Goal: Check status: Check status

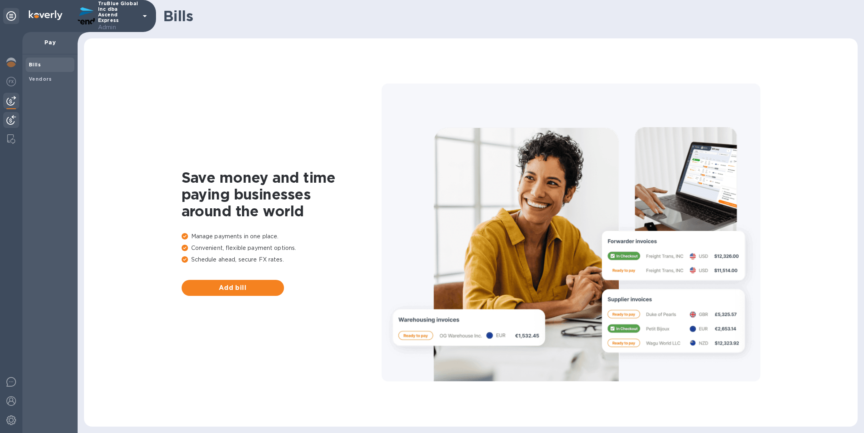
click at [12, 123] on img at bounding box center [11, 120] width 10 height 10
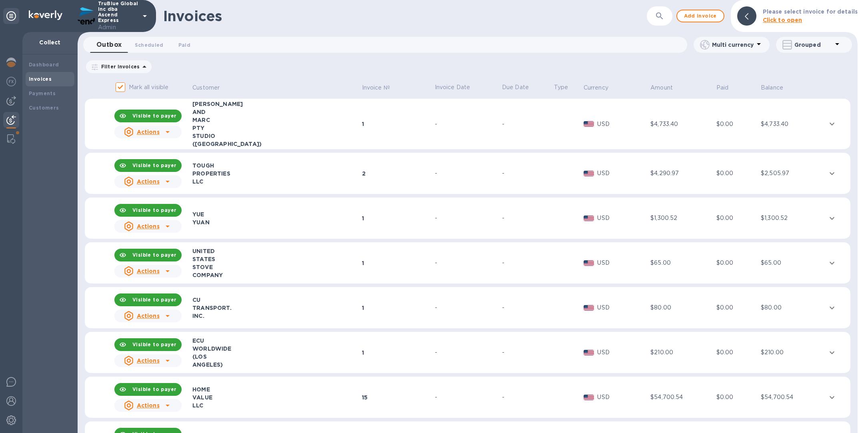
click at [659, 13] on icon "button" at bounding box center [660, 16] width 10 height 10
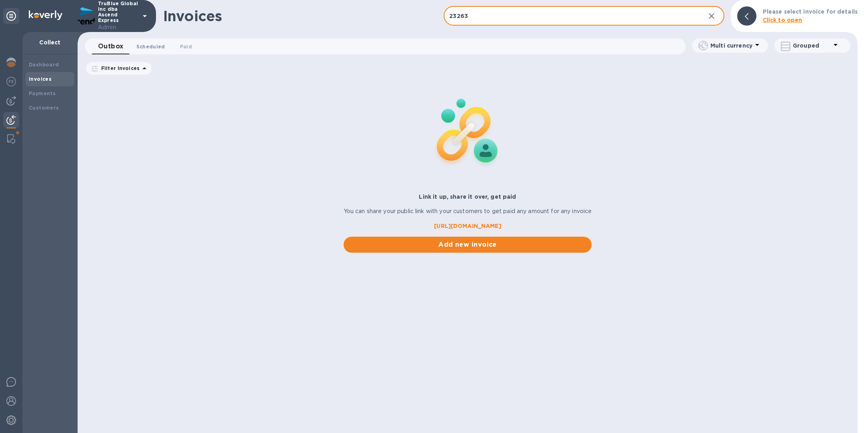
type input "23263"
click at [150, 47] on span "Scheduled 0" at bounding box center [150, 46] width 29 height 8
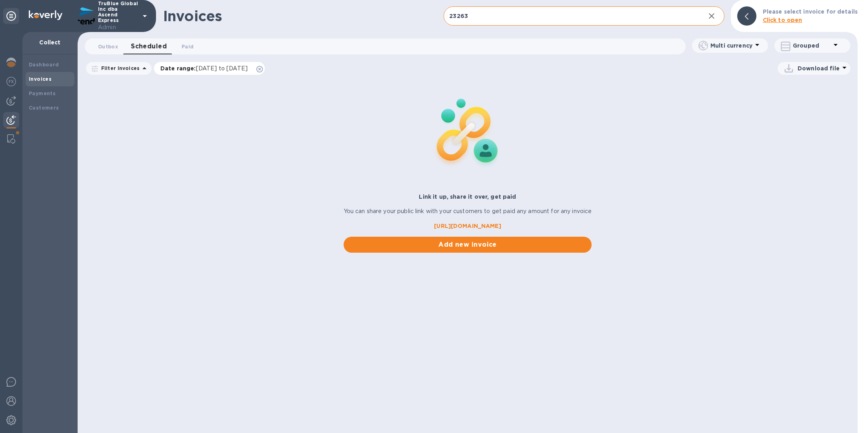
click at [263, 69] on icon at bounding box center [259, 69] width 6 height 6
click at [186, 47] on span "Paid 0" at bounding box center [188, 46] width 12 height 8
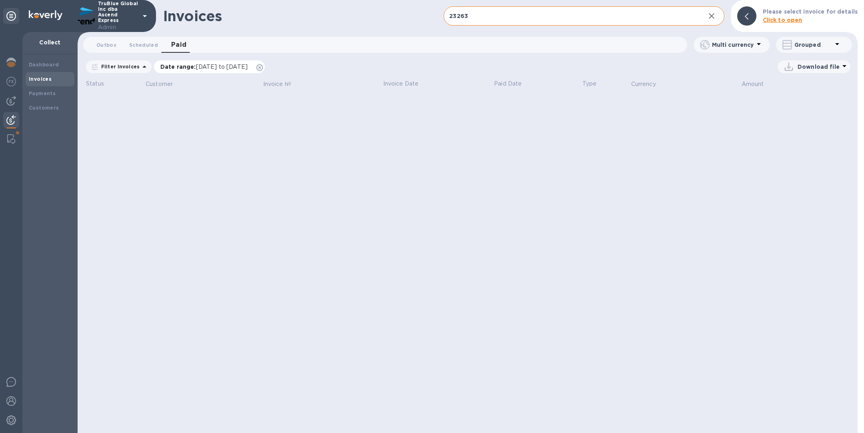
click at [263, 66] on icon at bounding box center [259, 67] width 6 height 6
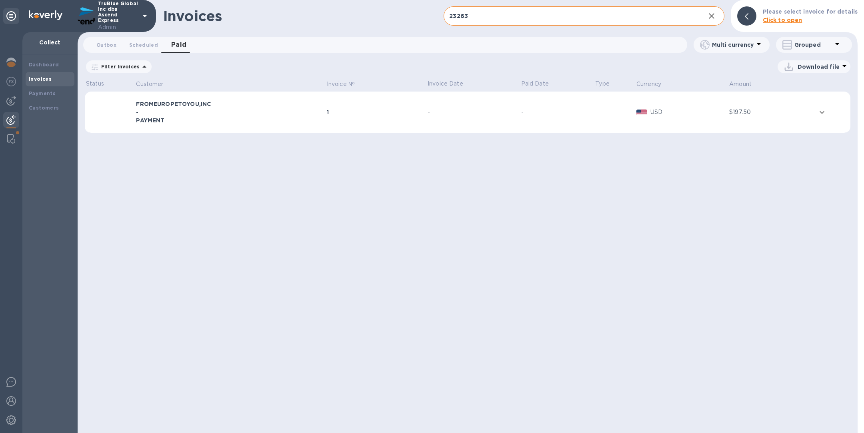
click at [279, 125] on td "FROMEUROPETOYOU,INC - PAYMENT" at bounding box center [230, 113] width 190 height 42
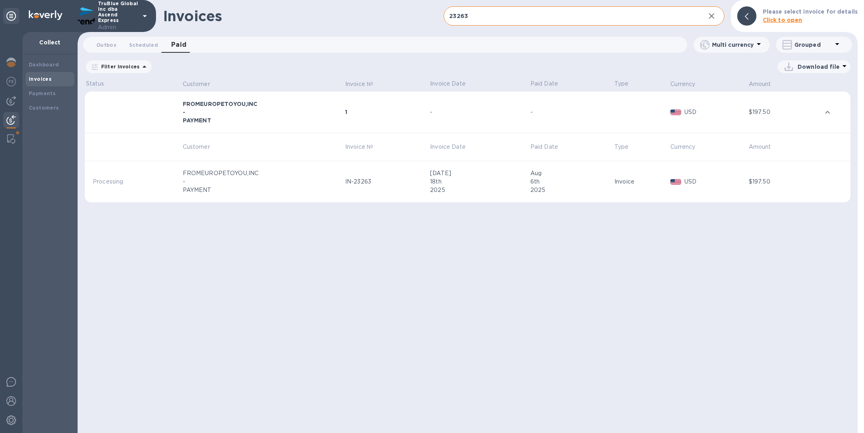
click at [562, 182] on div "6th" at bounding box center [572, 182] width 82 height 8
